Goal: Book appointment/travel/reservation

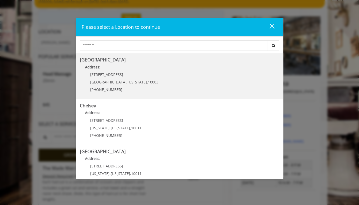
click at [123, 70] on Village "Address:" at bounding box center [179, 68] width 199 height 8
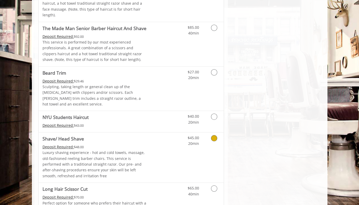
scroll to position [526, 0]
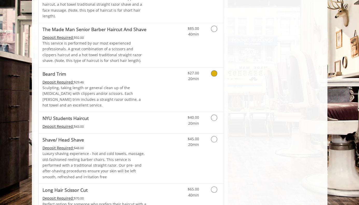
click at [213, 70] on icon "Grooming services" at bounding box center [214, 73] width 6 height 6
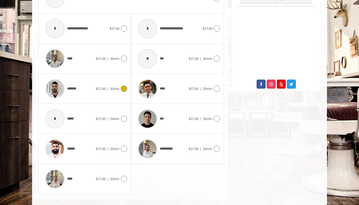
scroll to position [246, 0]
click at [126, 25] on icon at bounding box center [124, 28] width 6 height 6
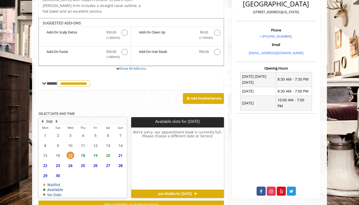
scroll to position [151, 0]
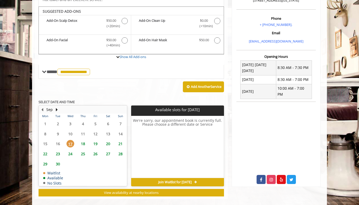
click at [107, 140] on span "20" at bounding box center [108, 144] width 8 height 8
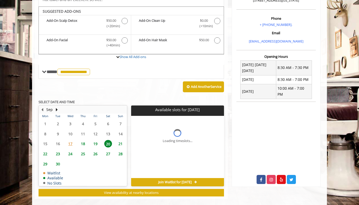
scroll to position [158, 0]
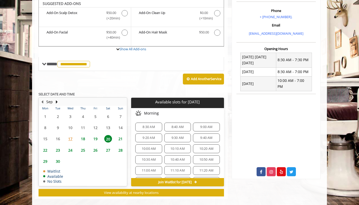
click at [150, 147] on span "10:00 AM" at bounding box center [149, 149] width 14 height 4
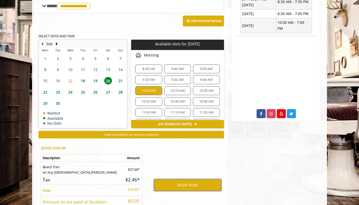
scroll to position [252, 0]
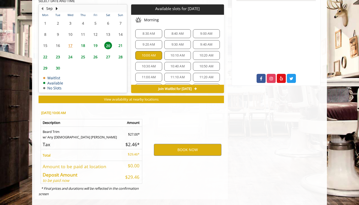
click at [192, 149] on div "BOOK NOW" at bounding box center [188, 150] width 81 height 88
click at [187, 144] on button "BOOK NOW" at bounding box center [188, 150] width 68 height 12
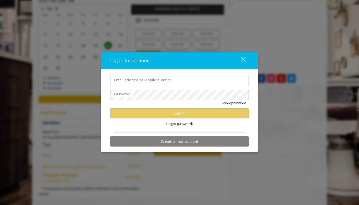
click at [143, 81] on input "Email address or Mobile number" at bounding box center [179, 81] width 139 height 10
type input "**********"
click at [169, 141] on button "Create a new account" at bounding box center [179, 141] width 139 height 10
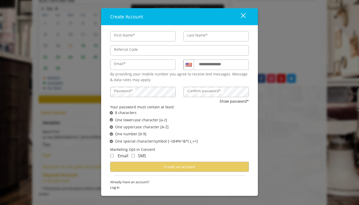
click at [147, 37] on input "First Name*" at bounding box center [143, 36] width 66 height 10
type input "***"
type input "****"
click at [124, 64] on label "Email*" at bounding box center [120, 64] width 17 height 6
click at [124, 64] on input "Email*" at bounding box center [143, 65] width 66 height 10
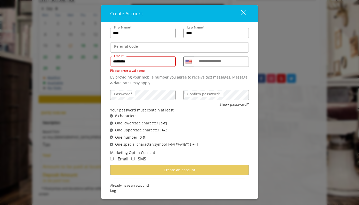
type input "**********"
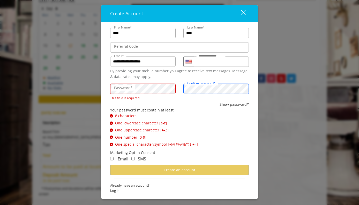
click at [211, 91] on div "Confirm password*" at bounding box center [217, 88] width 66 height 10
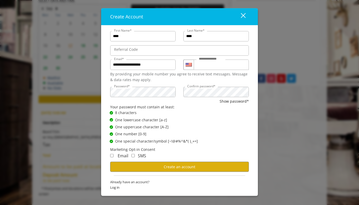
click at [115, 156] on div "Email" at bounding box center [119, 155] width 18 height 7
click at [150, 164] on button "Create an account" at bounding box center [179, 167] width 139 height 10
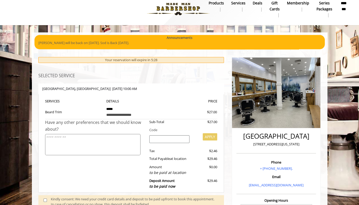
scroll to position [28, 0]
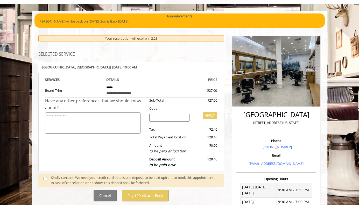
click at [256, 90] on img at bounding box center [276, 71] width 88 height 70
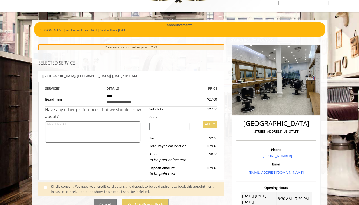
scroll to position [19, 0]
